Goal: Obtain resource: Obtain resource

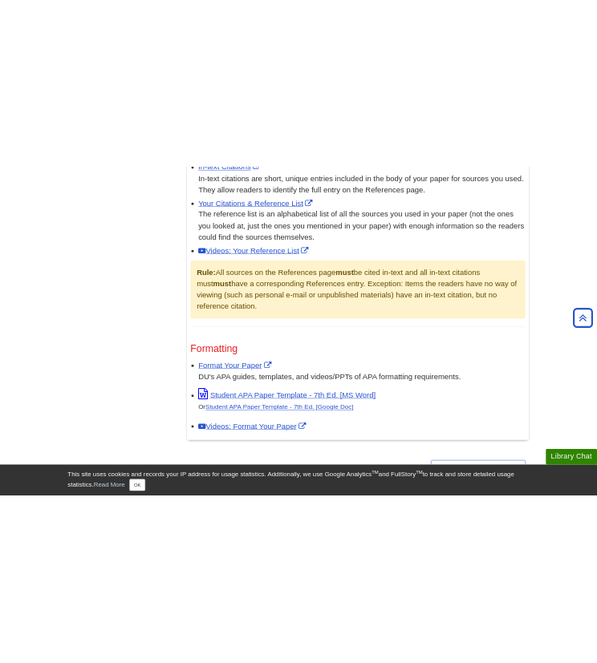
scroll to position [1030, 0]
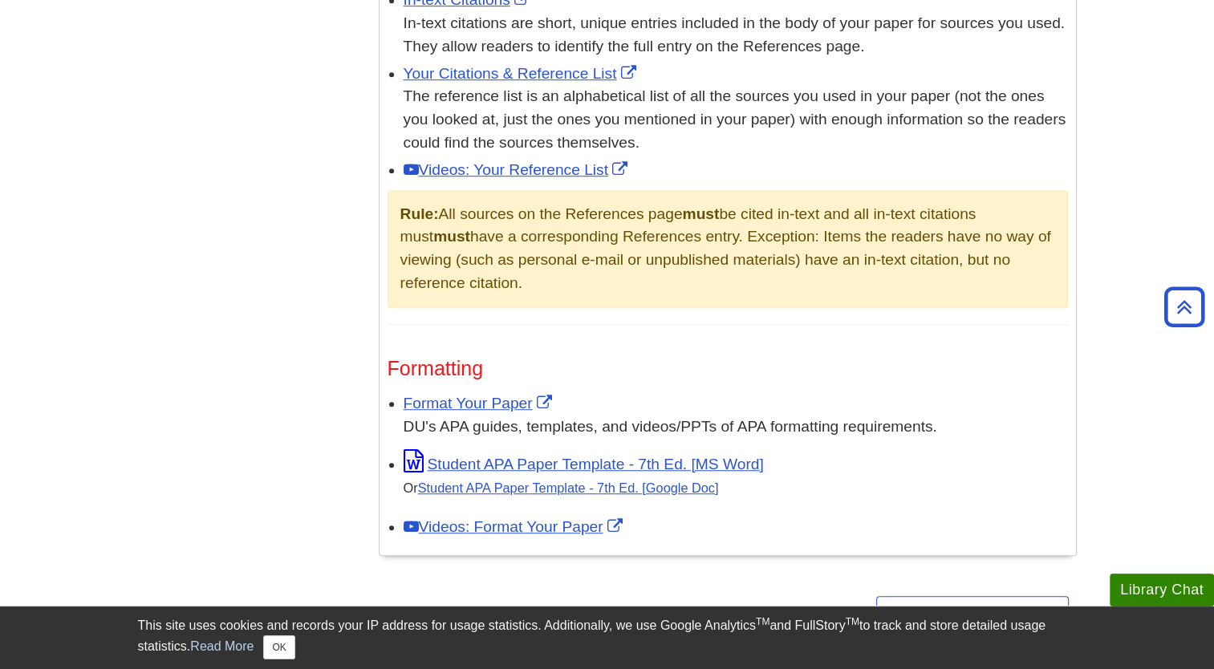
click at [514, 416] on div "DU's APA guides, templates, and videos/PPTs of APA formatting requirements." at bounding box center [736, 427] width 664 height 23
click at [501, 404] on link "Format Your Paper" at bounding box center [480, 403] width 152 height 17
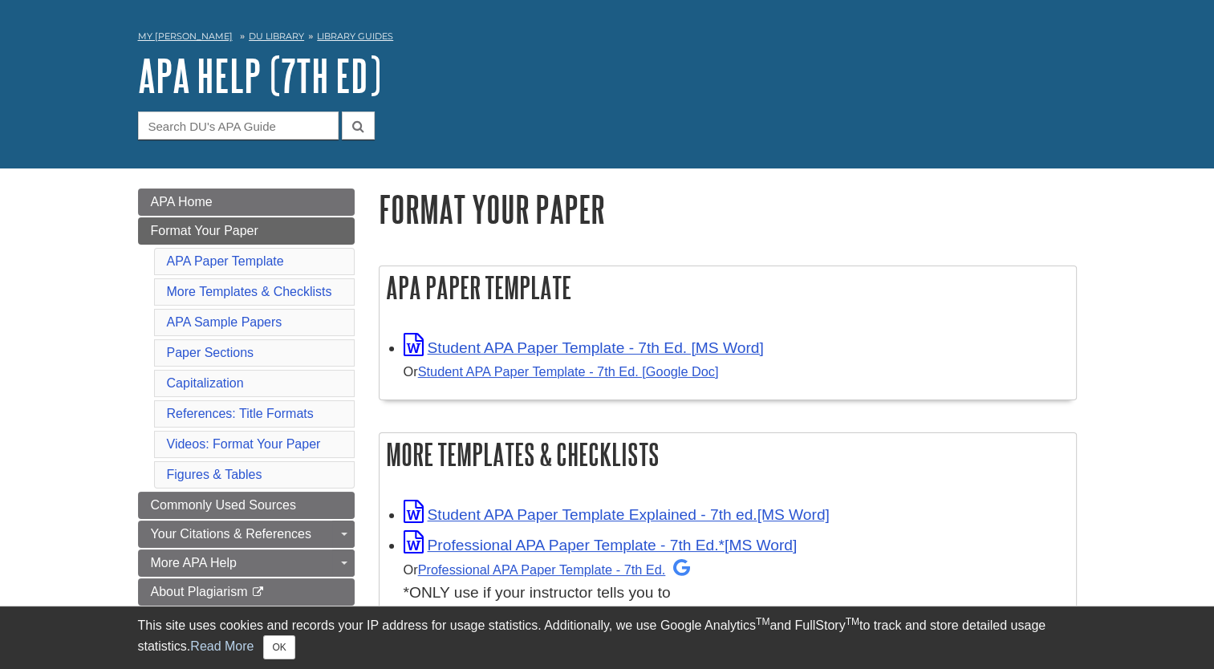
scroll to position [66, 0]
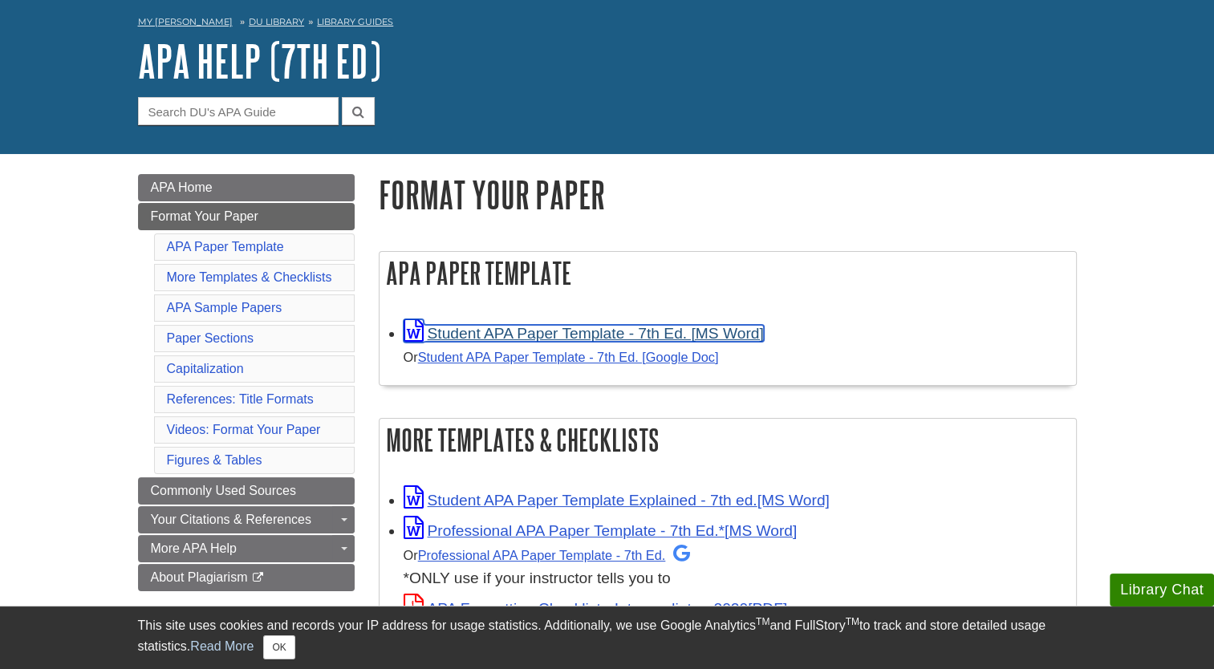
click at [578, 333] on link "Student APA Paper Template - 7th Ed. [MS Word]" at bounding box center [584, 333] width 360 height 17
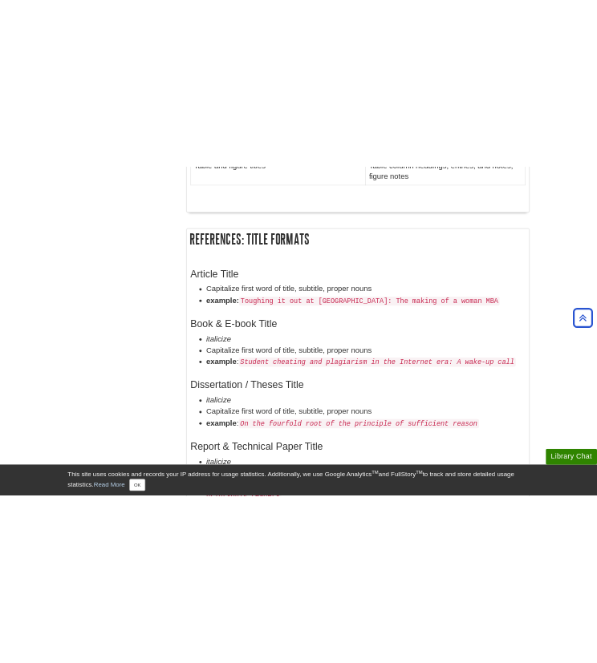
scroll to position [2518, 0]
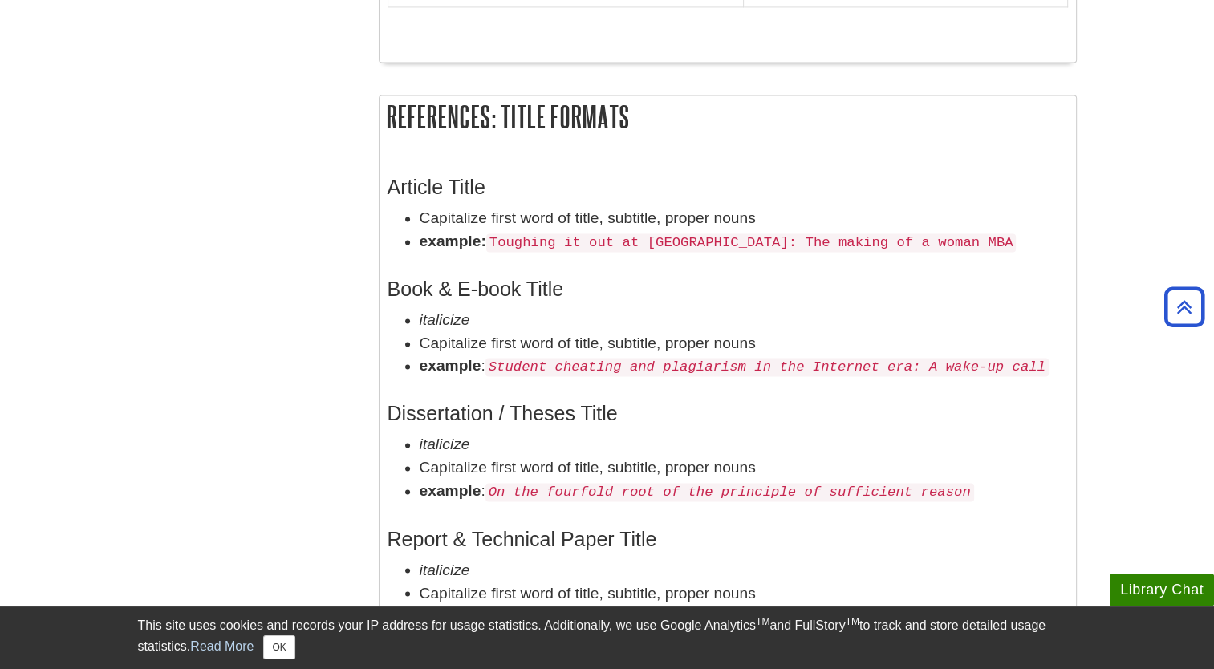
drag, startPoint x: 693, startPoint y: 18, endPoint x: 312, endPoint y: 350, distance: 505.5
